Goal: Task Accomplishment & Management: Use online tool/utility

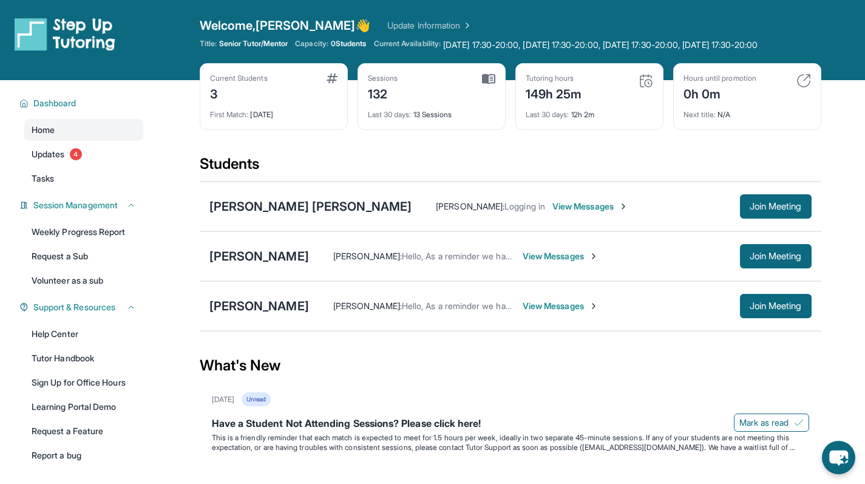
click at [250, 327] on div "[PERSON_NAME] [PERSON_NAME] : Hello, As a reminder we have a session [DATE] sta…" at bounding box center [510, 306] width 621 height 50
click at [251, 312] on div "[PERSON_NAME]" at bounding box center [258, 305] width 99 height 17
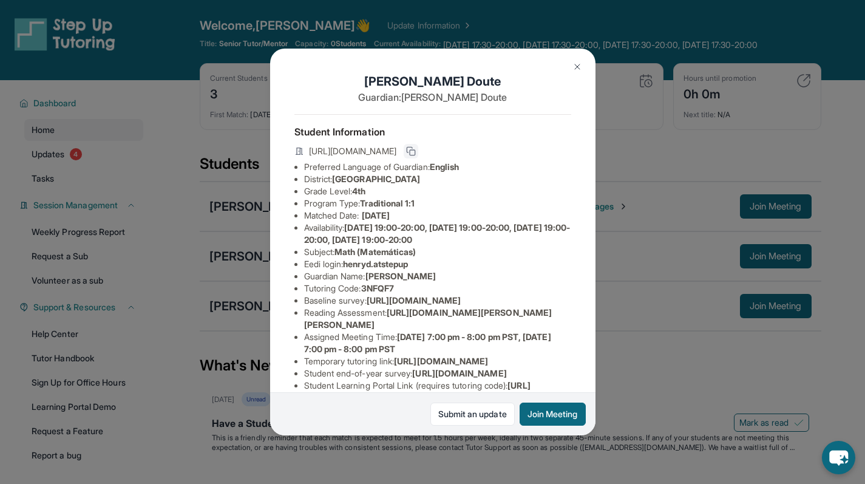
click at [418, 147] on button at bounding box center [410, 151] width 15 height 15
click at [576, 62] on img at bounding box center [577, 67] width 10 height 10
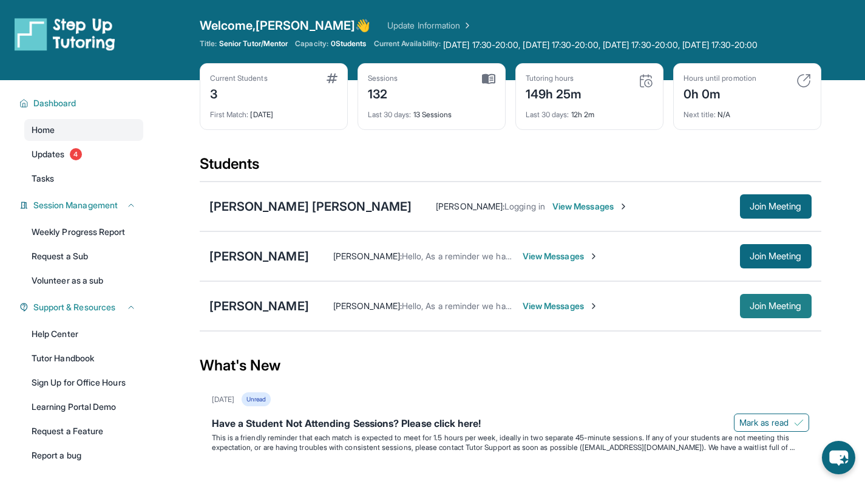
click at [770, 309] on span "Join Meeting" at bounding box center [775, 305] width 52 height 7
click at [747, 311] on button "Join Meeting" at bounding box center [776, 306] width 72 height 24
click at [266, 310] on div "[PERSON_NAME]" at bounding box center [258, 305] width 99 height 17
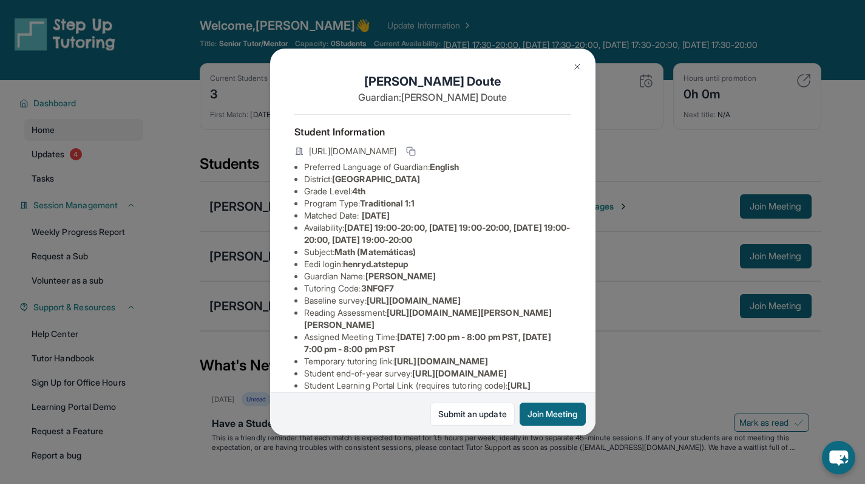
click at [570, 59] on button at bounding box center [577, 67] width 24 height 24
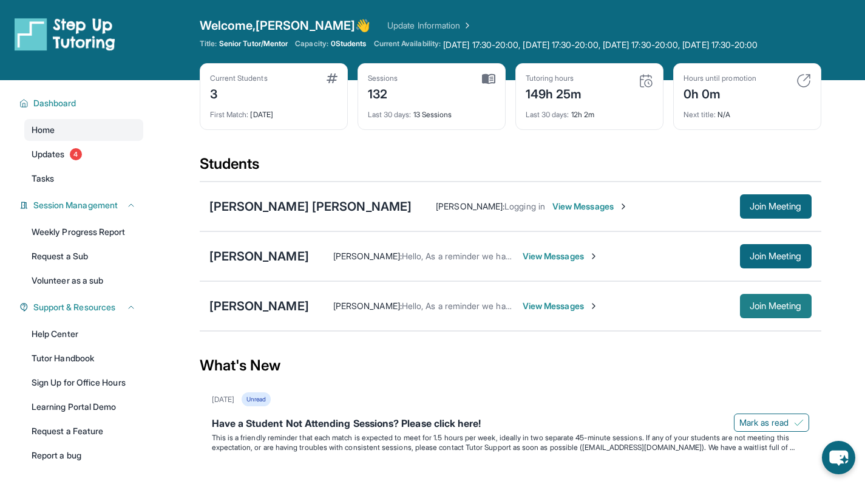
click at [801, 318] on button "Join Meeting" at bounding box center [776, 306] width 72 height 24
click at [758, 308] on button "Join Meeting" at bounding box center [776, 306] width 72 height 24
